Goal: Information Seeking & Learning: Learn about a topic

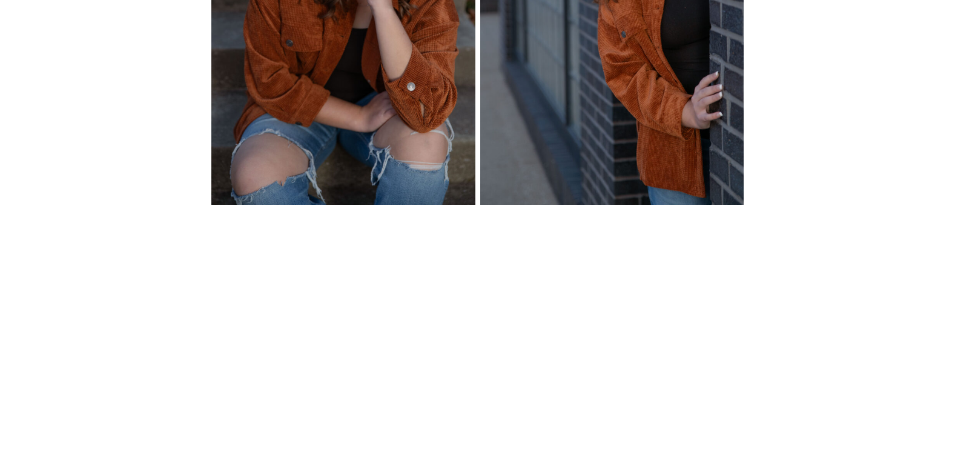
scroll to position [3938, 0]
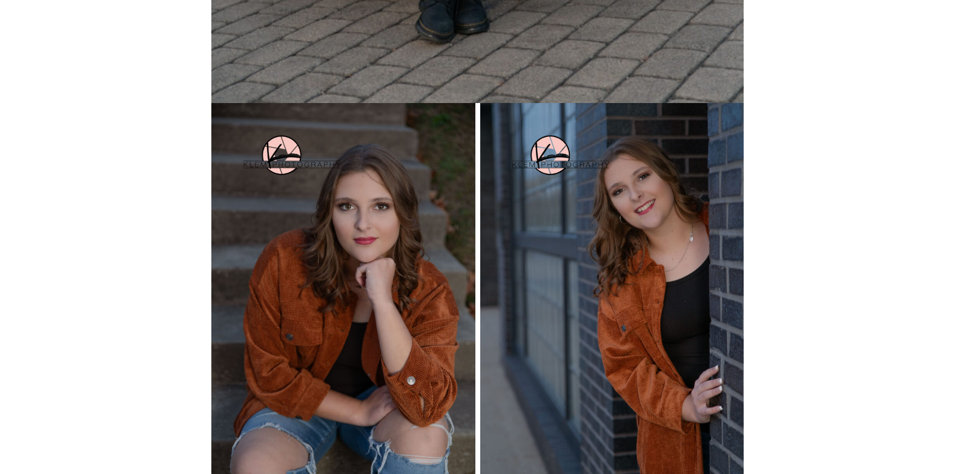
drag, startPoint x: 477, startPoint y: 179, endPoint x: 822, endPoint y: 411, distance: 416.3
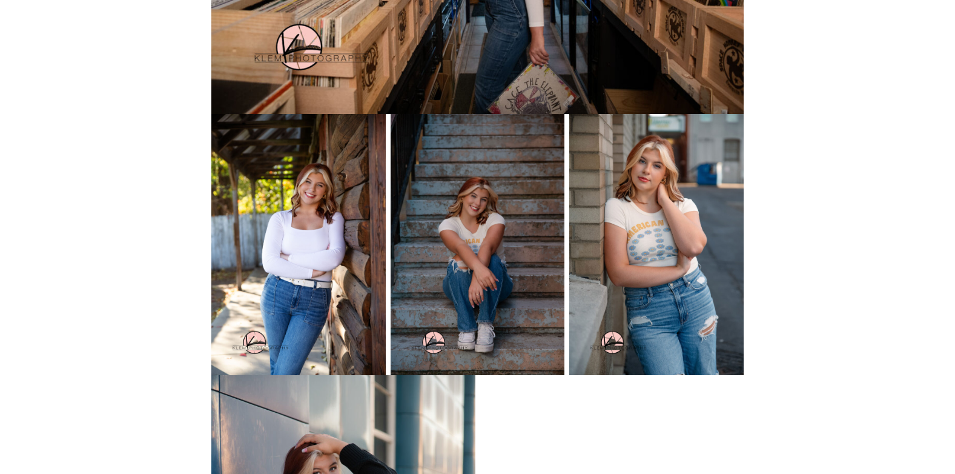
scroll to position [2060, 0]
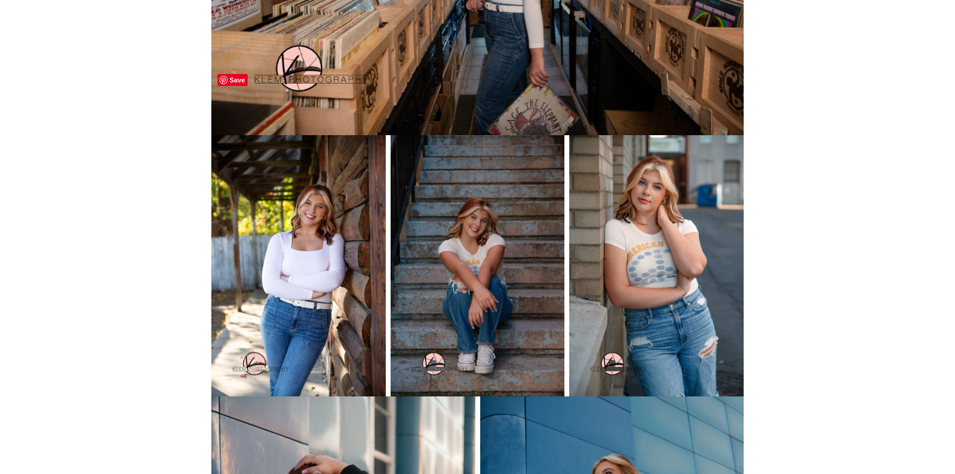
drag, startPoint x: 371, startPoint y: 90, endPoint x: 826, endPoint y: 182, distance: 464.8
click at [826, 182] on div "Henderson KY Senior Photos, Klem Photography, Ava, Henderson County High School…" at bounding box center [477, 38] width 955 height 3676
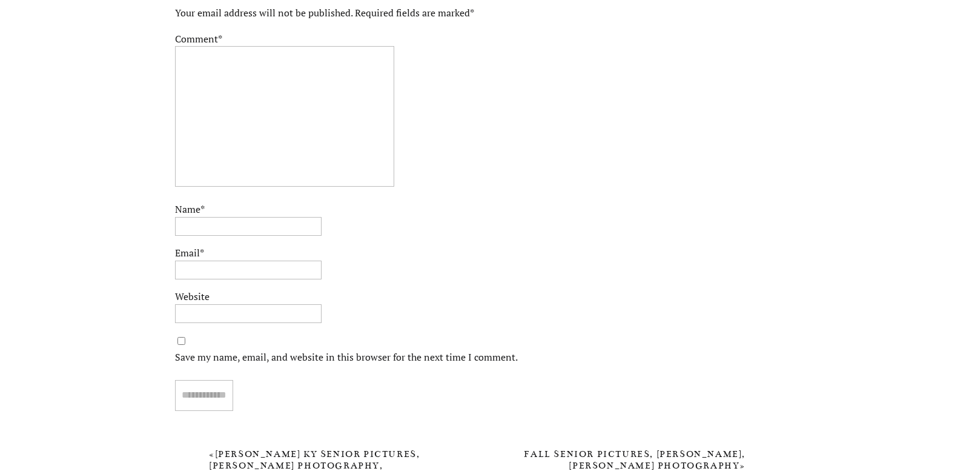
scroll to position [4170, 0]
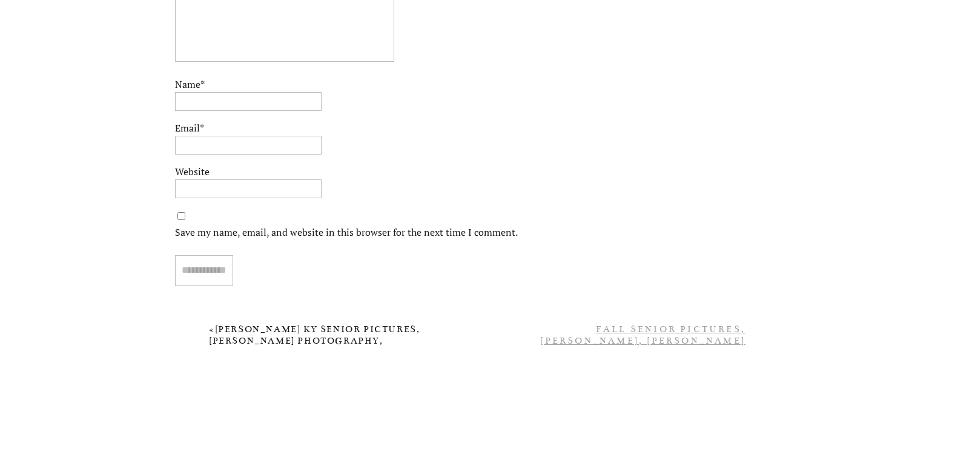
click at [681, 325] on link "Fall Senior Pictures, [PERSON_NAME], [PERSON_NAME] Photography" at bounding box center [642, 340] width 205 height 34
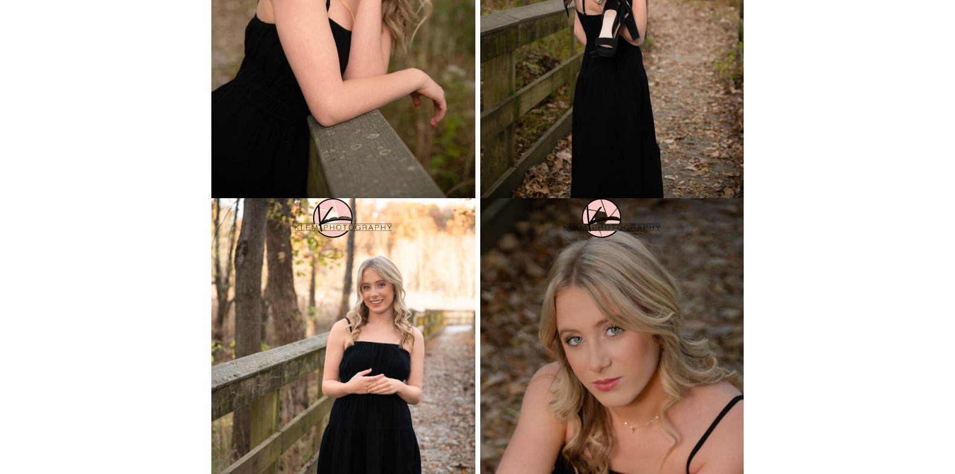
scroll to position [2484, 0]
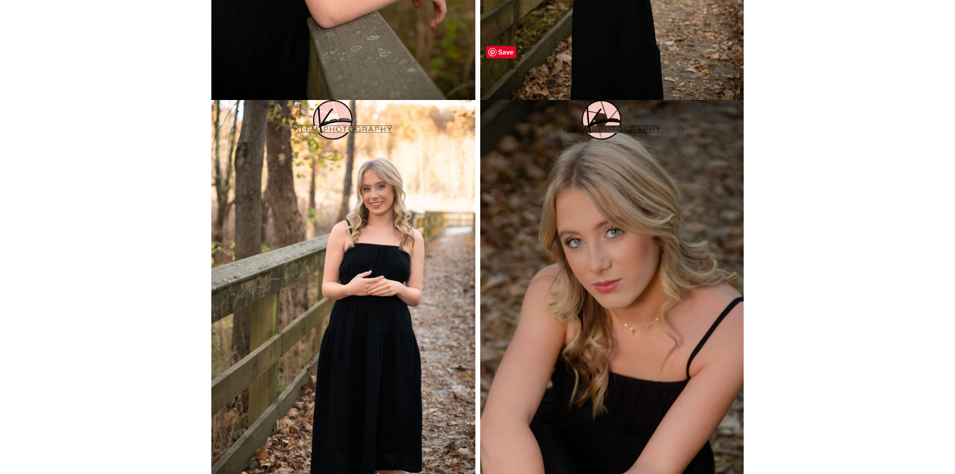
drag, startPoint x: 730, startPoint y: 62, endPoint x: 823, endPoint y: 424, distance: 373.9
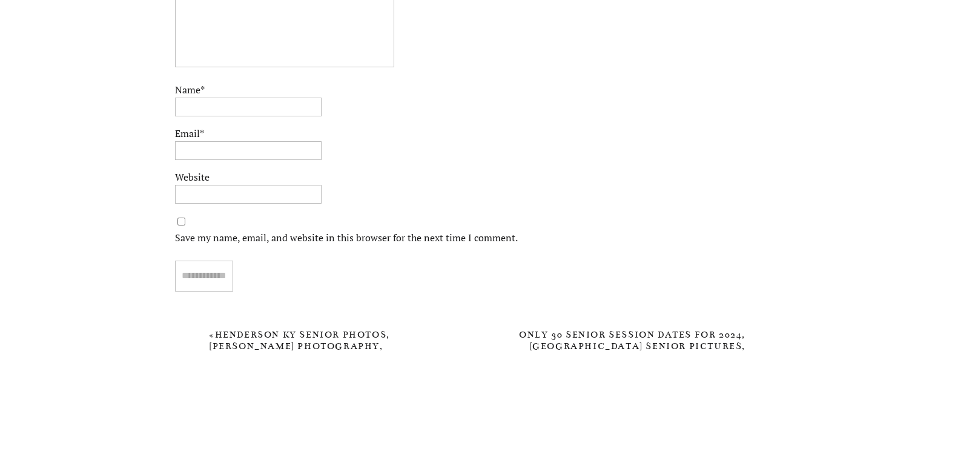
scroll to position [4657, 0]
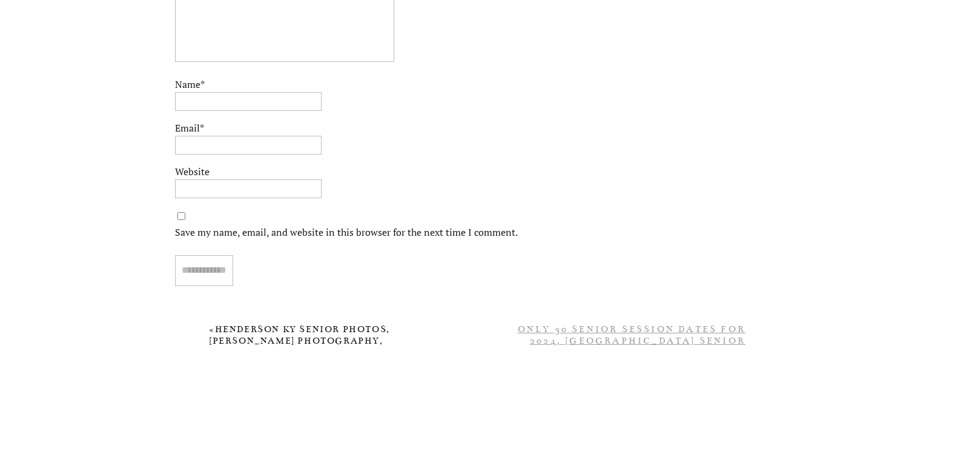
click at [617, 343] on link "Only 30 Senior Session Dates For 2024, [GEOGRAPHIC_DATA] Senior Pictures, [PERS…" at bounding box center [632, 346] width 228 height 46
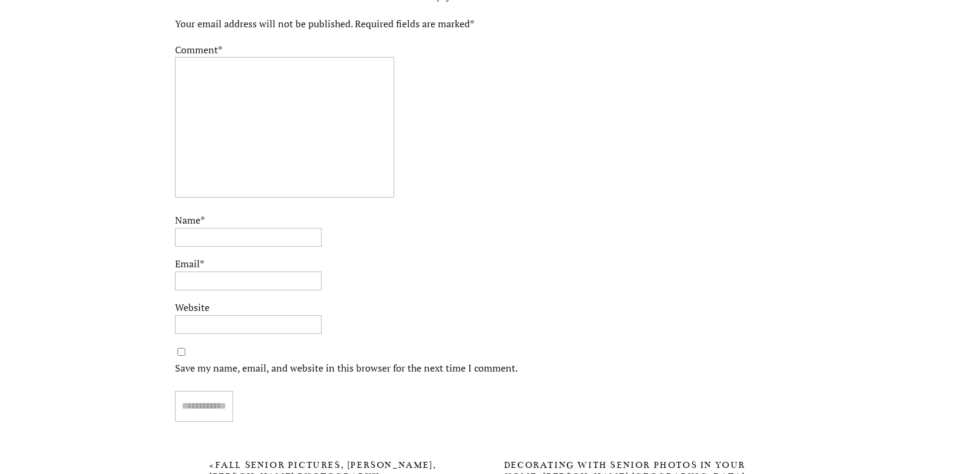
scroll to position [4993, 0]
